Goal: Navigation & Orientation: Find specific page/section

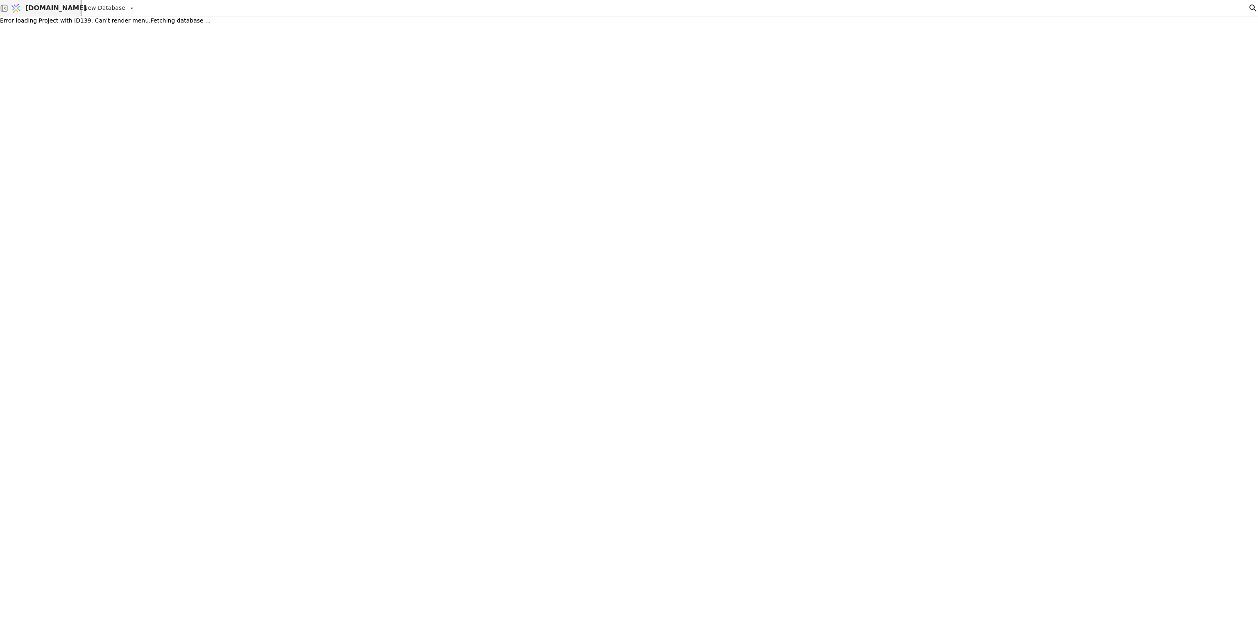
click at [52, 4] on span "[DOMAIN_NAME]" at bounding box center [55, 8] width 61 height 10
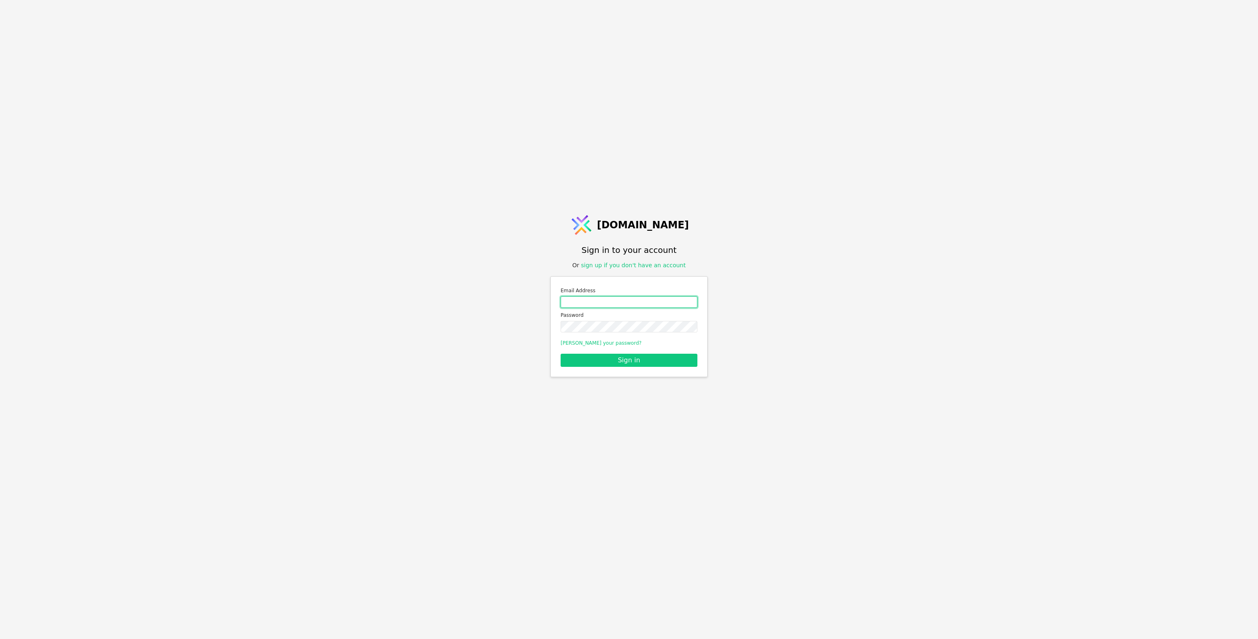
click at [582, 301] on input "Email address" at bounding box center [629, 301] width 137 height 11
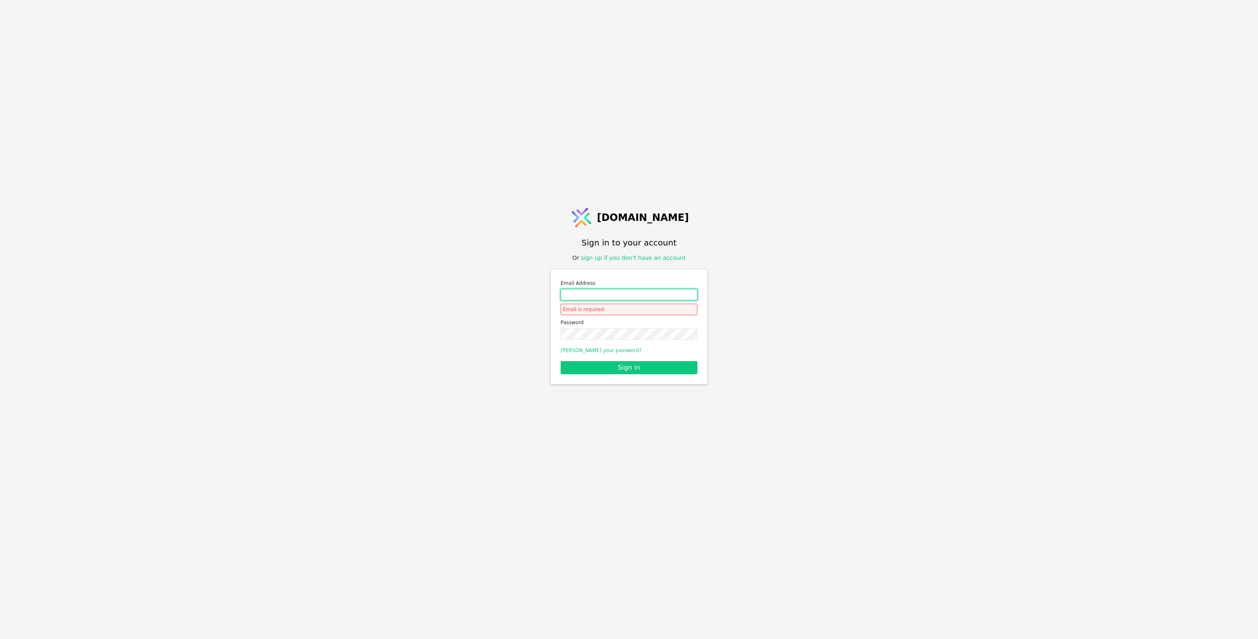
type input "roman.svystun@gmail.com"
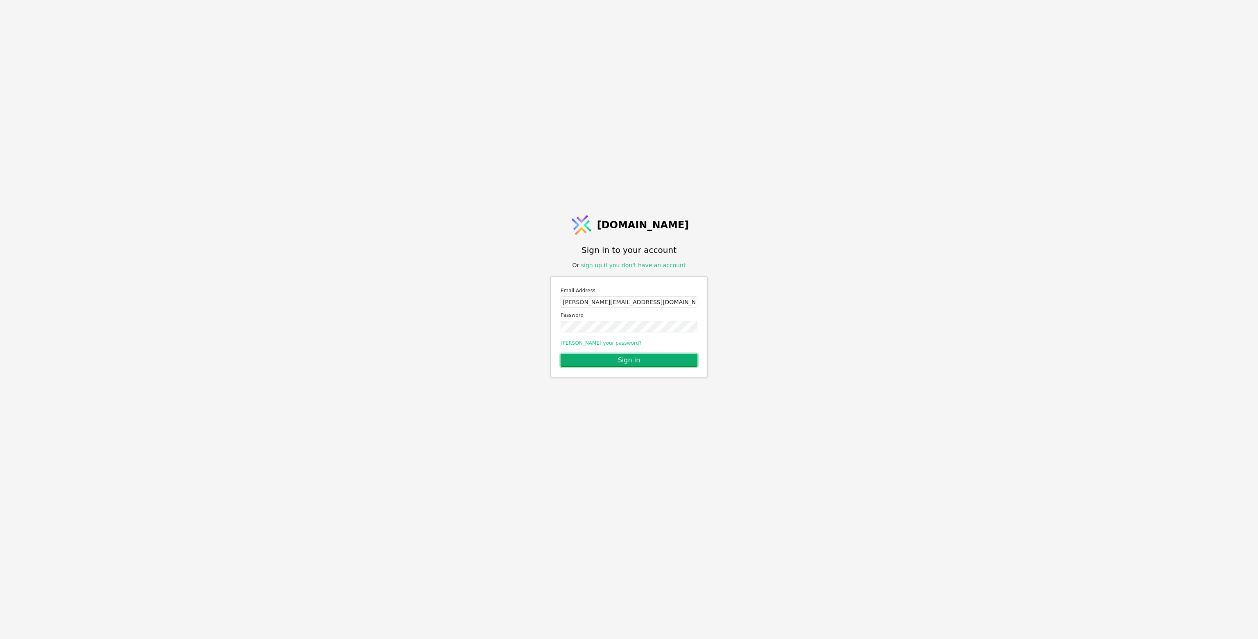
click at [594, 359] on button "Sign in" at bounding box center [629, 359] width 137 height 13
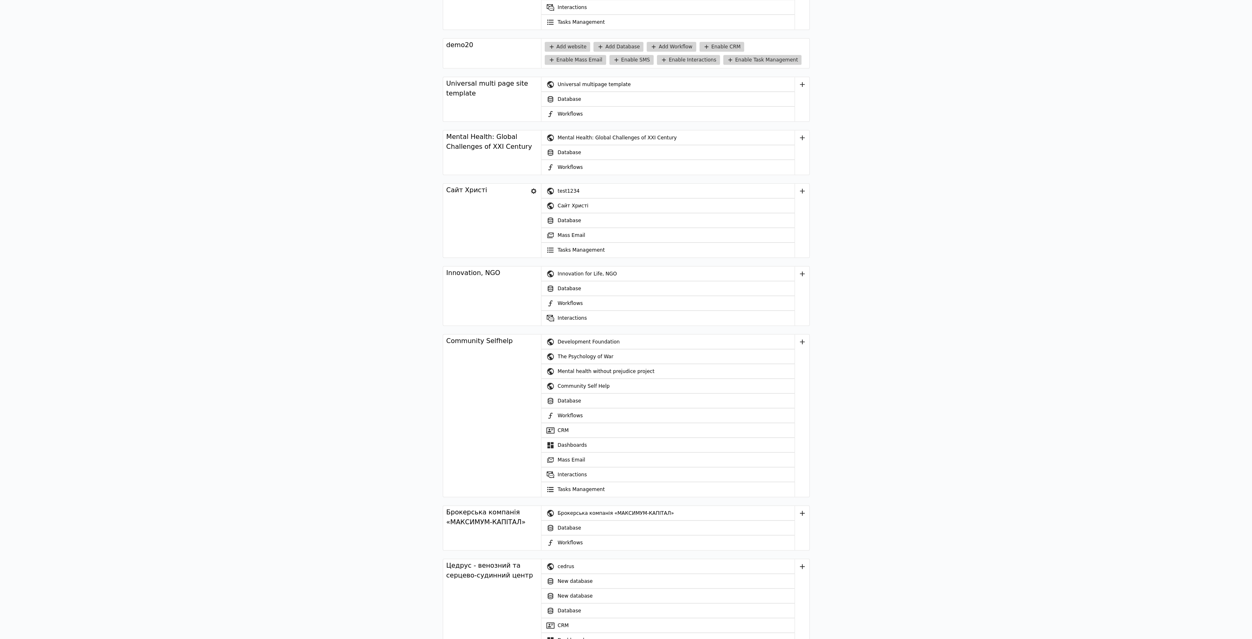
scroll to position [1477, 0]
click at [569, 483] on link "Tasks Management" at bounding box center [667, 489] width 253 height 15
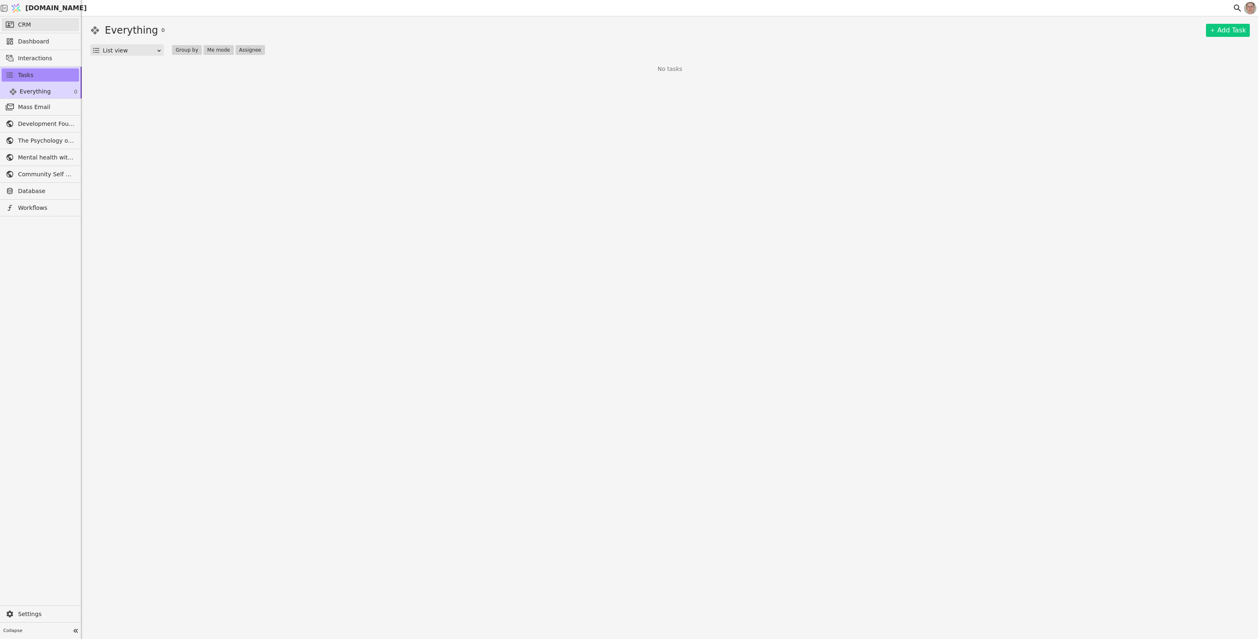
click at [39, 28] on link "CRM" at bounding box center [40, 24] width 77 height 13
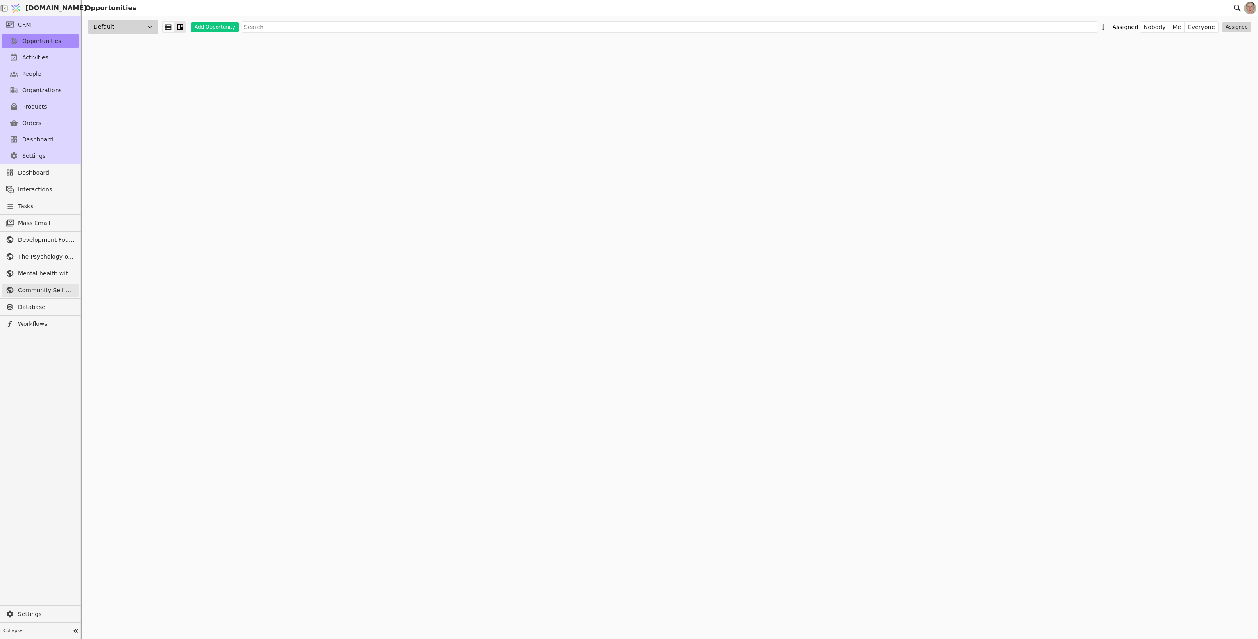
click at [45, 286] on span "Community Self Help" at bounding box center [46, 290] width 57 height 9
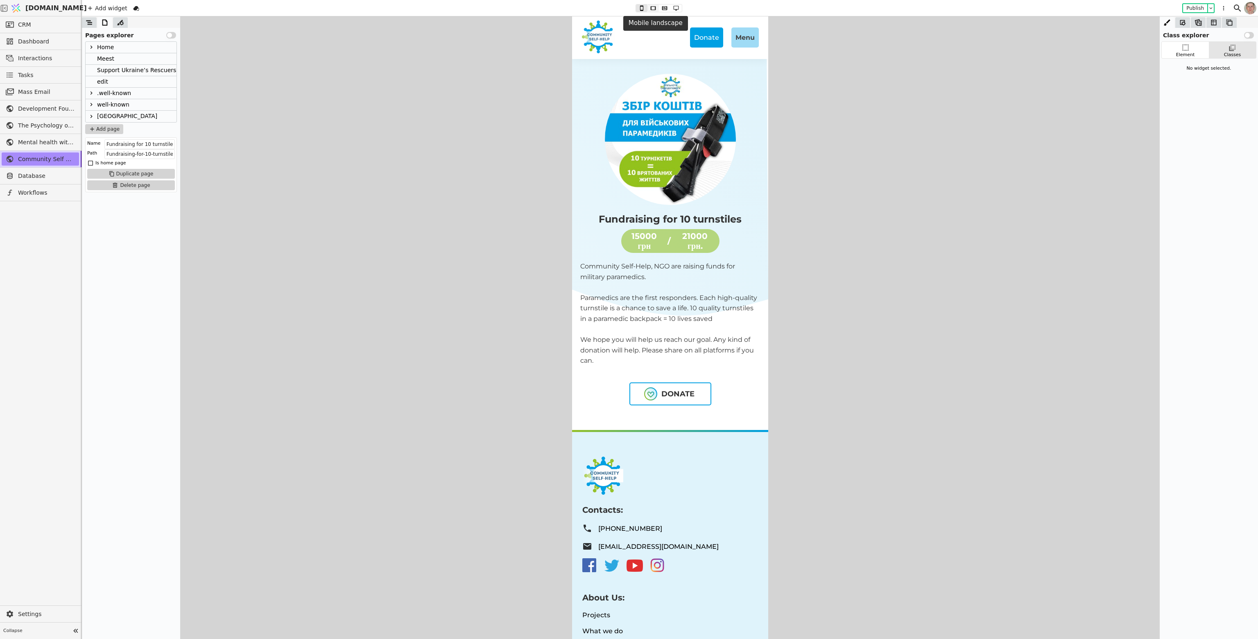
click at [654, 5] on icon at bounding box center [653, 8] width 10 height 6
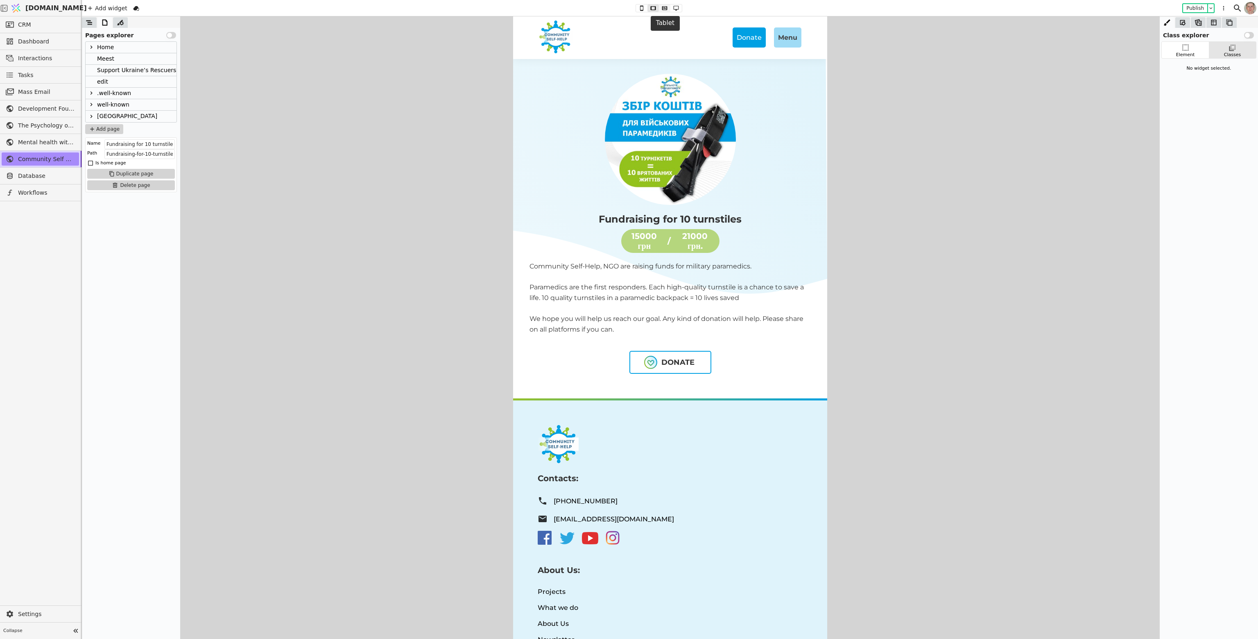
click at [666, 5] on icon at bounding box center [665, 8] width 10 height 6
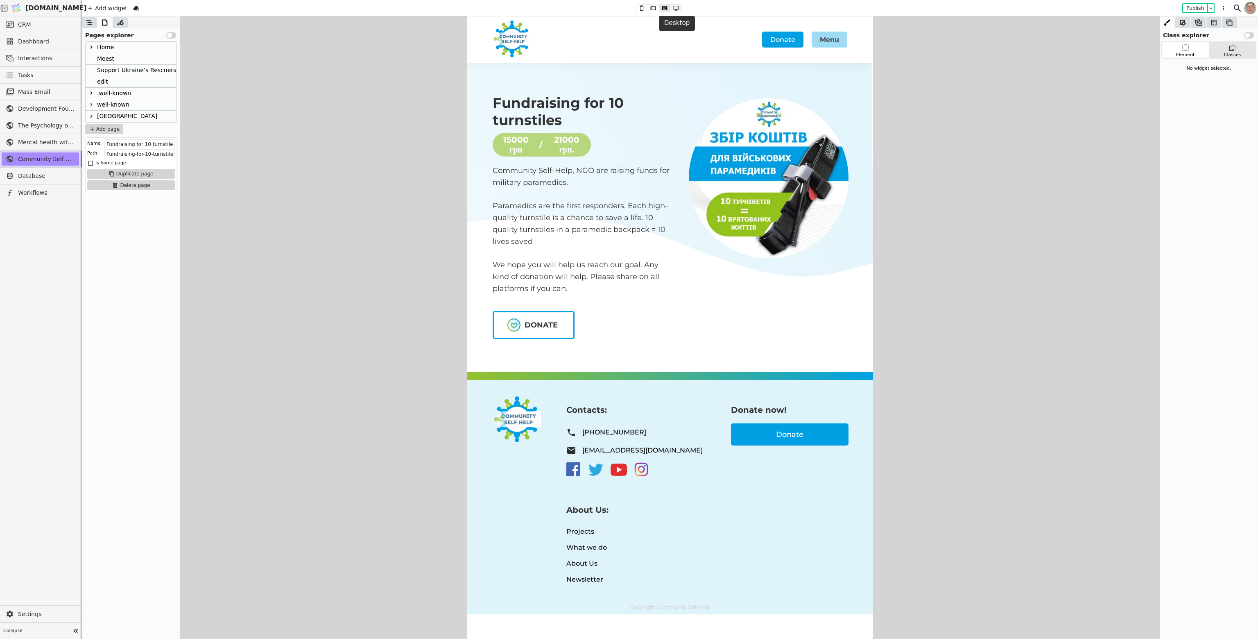
click at [677, 8] on icon at bounding box center [676, 8] width 10 height 6
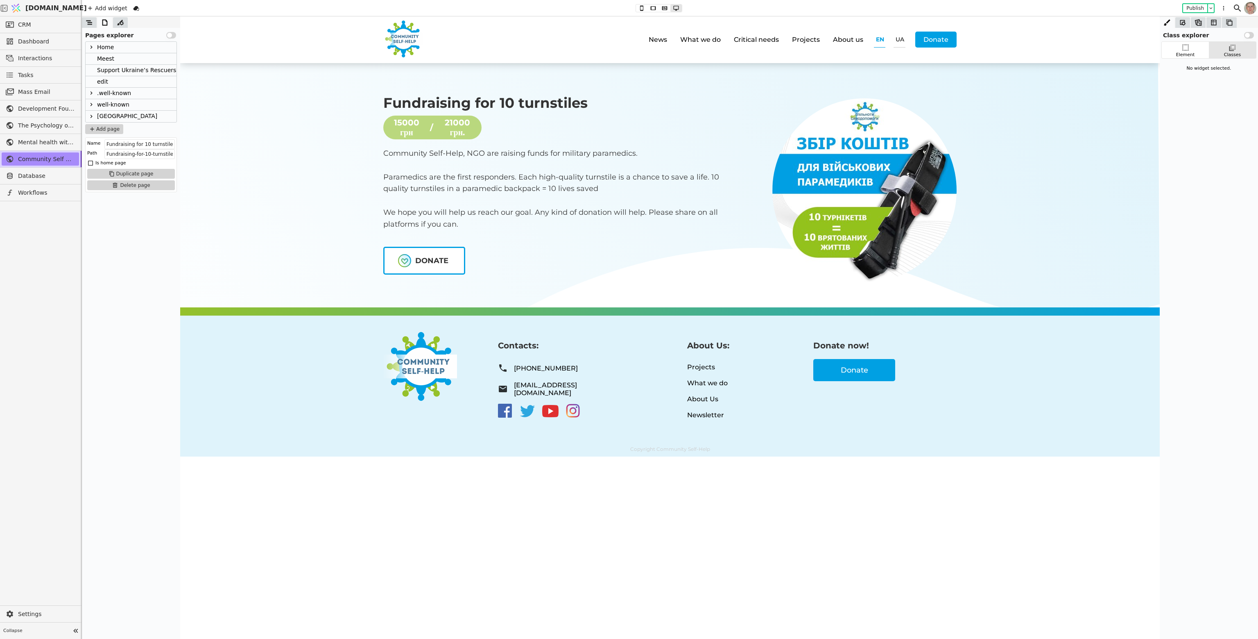
click at [705, 172] on p "Paramedics are the first responders. Each high-quality turnstile is a chance to…" at bounding box center [563, 183] width 360 height 24
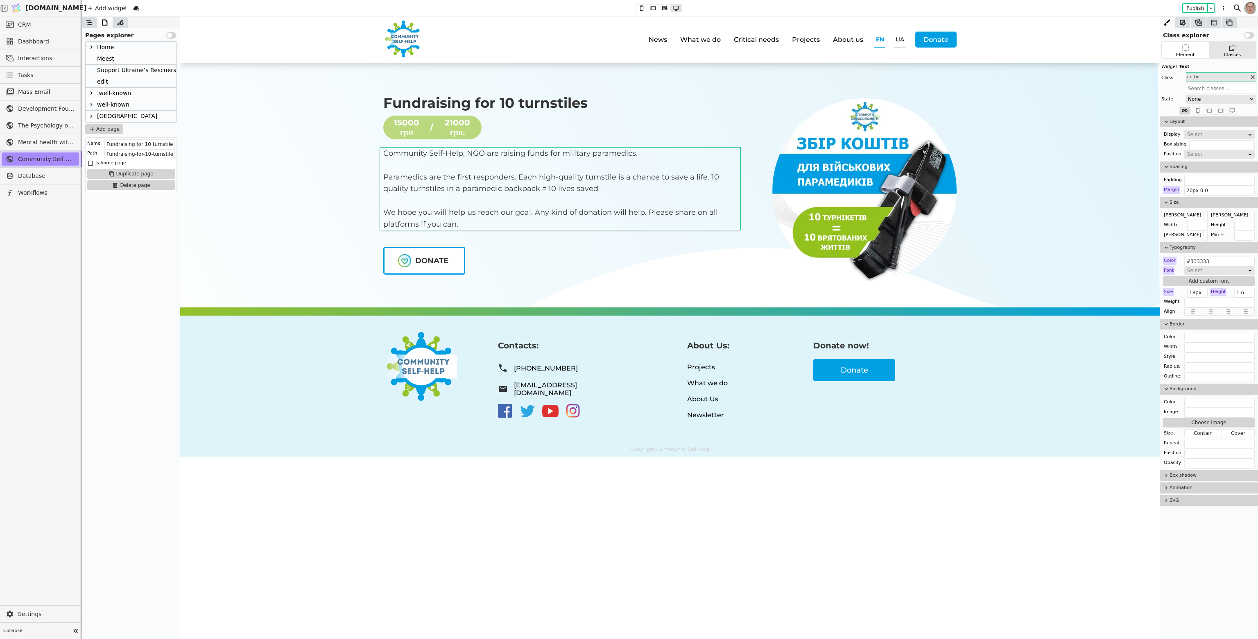
drag, startPoint x: 1156, startPoint y: 459, endPoint x: 1344, endPoint y: 462, distance: 188.0
drag, startPoint x: 875, startPoint y: 413, endPoint x: 743, endPoint y: 494, distance: 155.4
click at [741, 496] on body "Donate Menu Home News What we do Critical needs Projects About us EN UA Donate …" at bounding box center [670, 327] width 980 height 622
drag, startPoint x: 743, startPoint y: 494, endPoint x: 600, endPoint y: 524, distance: 146.0
click at [664, 9] on icon at bounding box center [665, 8] width 10 height 6
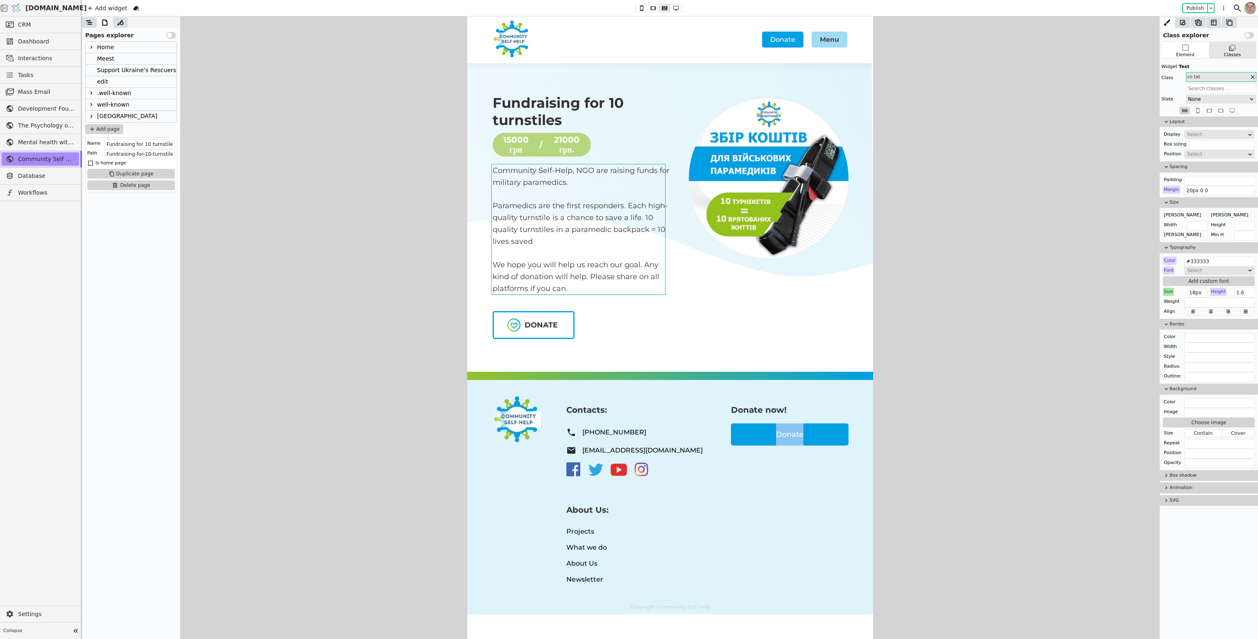
drag, startPoint x: 818, startPoint y: 472, endPoint x: 825, endPoint y: 467, distance: 8.1
click at [818, 471] on div "Donate now! Donate Donate" at bounding box center [790, 495] width 118 height 199
click at [646, 340] on div "Fundraising for 10 turnstiles 15000 грн / 21000 грн. Community Self-Help, NGO a…" at bounding box center [581, 220] width 179 height 253
